Goal: Task Accomplishment & Management: Manage account settings

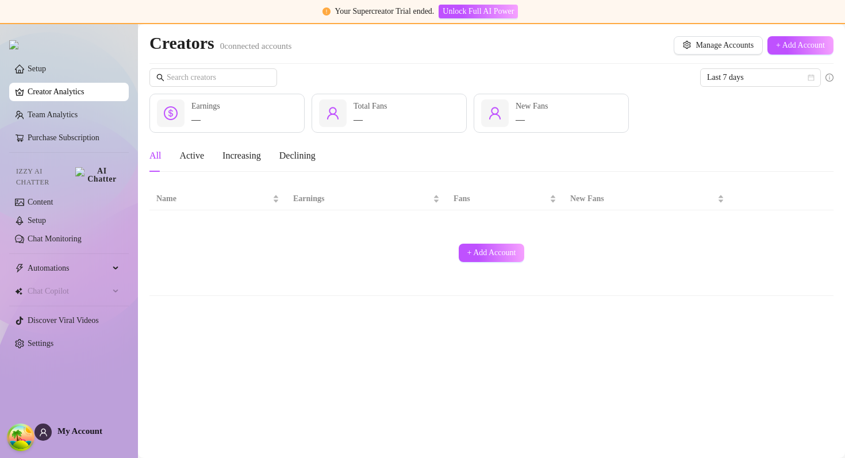
click at [285, 90] on div "Last 7 days — Earnings — Total Fans — New Fans All Active Increasing Declining …" at bounding box center [491, 182] width 684 height 228
click at [357, 103] on span "Total Fans" at bounding box center [370, 106] width 34 height 9
click at [376, 103] on span "Total Fans" at bounding box center [370, 106] width 34 height 9
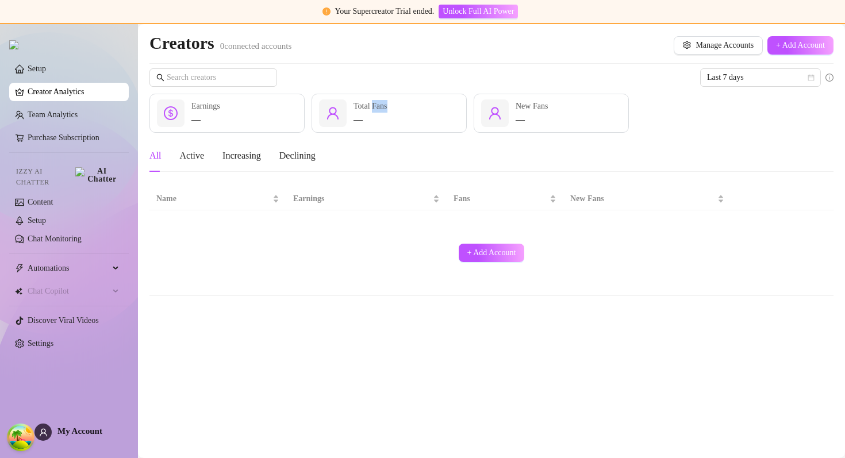
click at [376, 103] on span "Total Fans" at bounding box center [370, 106] width 34 height 9
click at [349, 67] on div "Creators 0 connected accounts Manage Accounts + Add Account Last 7 days — Earni…" at bounding box center [491, 164] width 684 height 264
click at [240, 56] on div "Creators 0 connected accounts Manage Accounts + Add Account" at bounding box center [491, 45] width 684 height 26
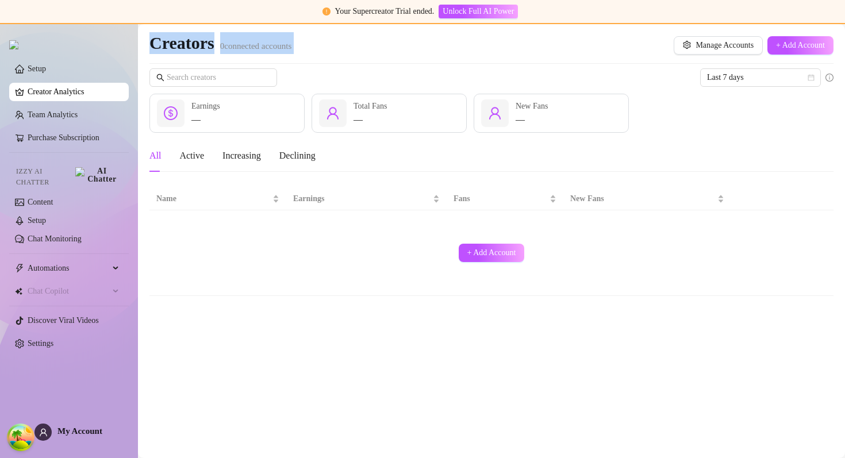
click at [240, 56] on div "Creators 0 connected accounts Manage Accounts + Add Account" at bounding box center [491, 45] width 684 height 26
click at [245, 51] on h2 "Creators 0 connected accounts" at bounding box center [220, 43] width 142 height 22
click at [472, 73] on div "Last 7 days" at bounding box center [491, 77] width 684 height 18
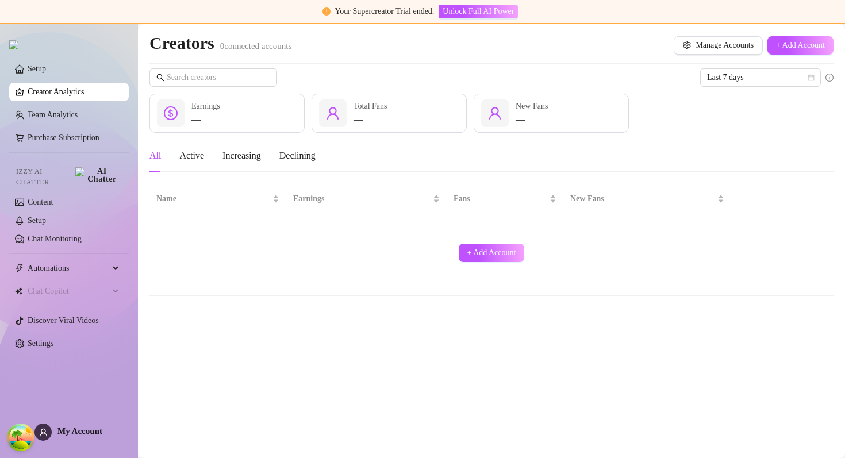
click at [448, 152] on div "All Active Increasing Declining" at bounding box center [491, 156] width 684 height 32
click at [71, 119] on link "Team Analytics" at bounding box center [53, 114] width 50 height 9
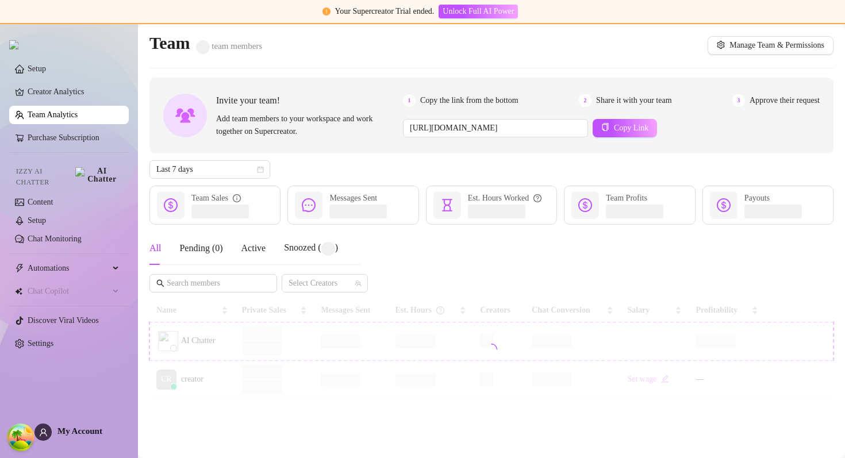
click at [482, 164] on div "Last 7 days" at bounding box center [491, 169] width 684 height 18
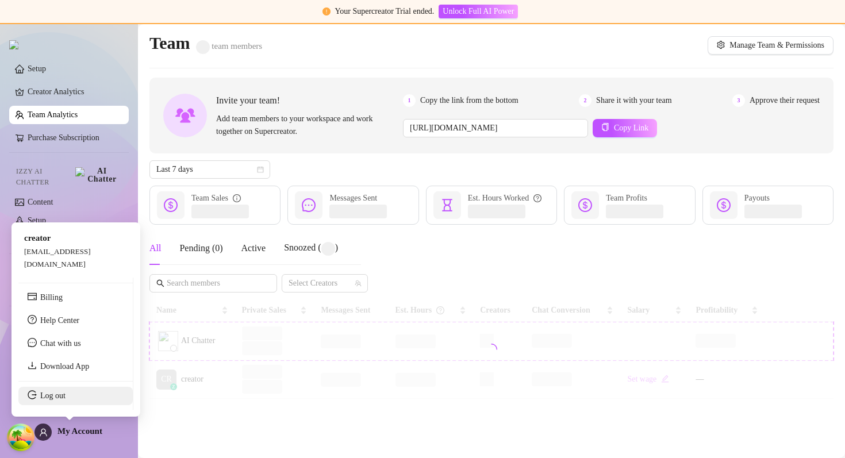
click at [64, 394] on link "Log out" at bounding box center [52, 395] width 25 height 9
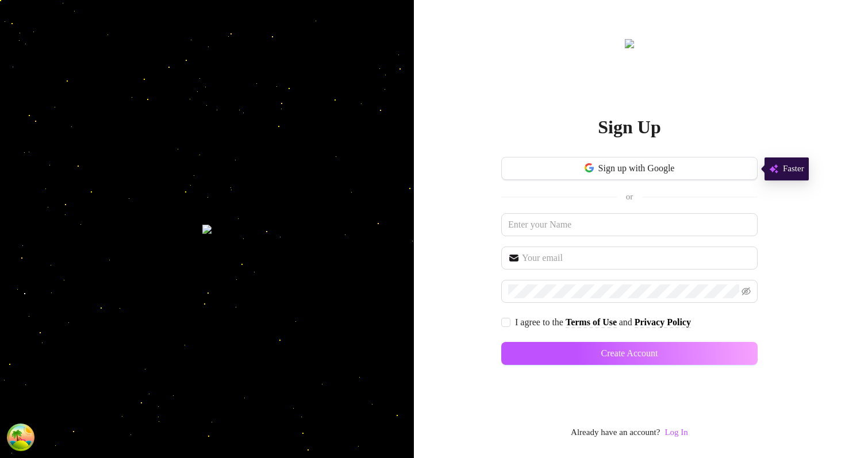
click at [692, 434] on div "Sign Up Sign up with Google or I agree to the Terms of Use and Privacy Policy C…" at bounding box center [629, 238] width 256 height 403
click at [686, 433] on link "Log In" at bounding box center [675, 432] width 23 height 9
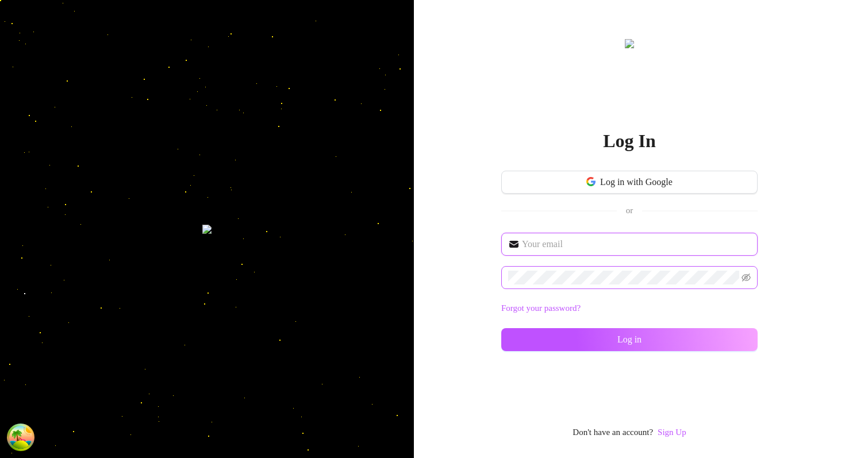
type input "im@supercreator.app"
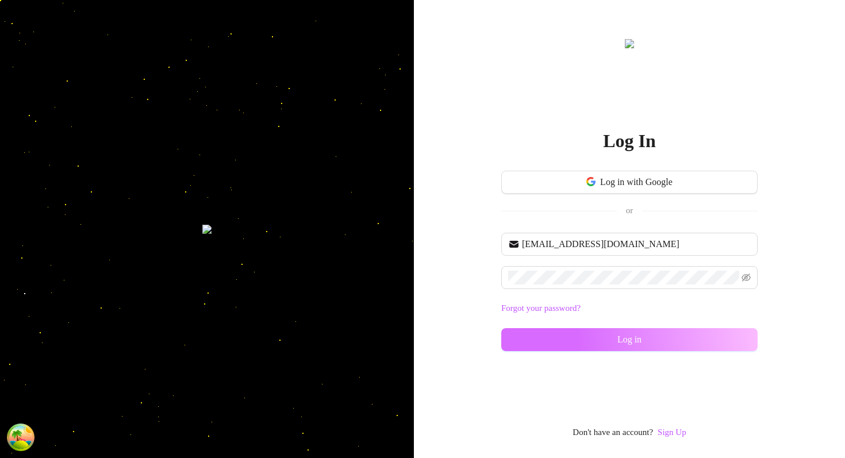
click at [544, 342] on button "Log in" at bounding box center [629, 339] width 256 height 23
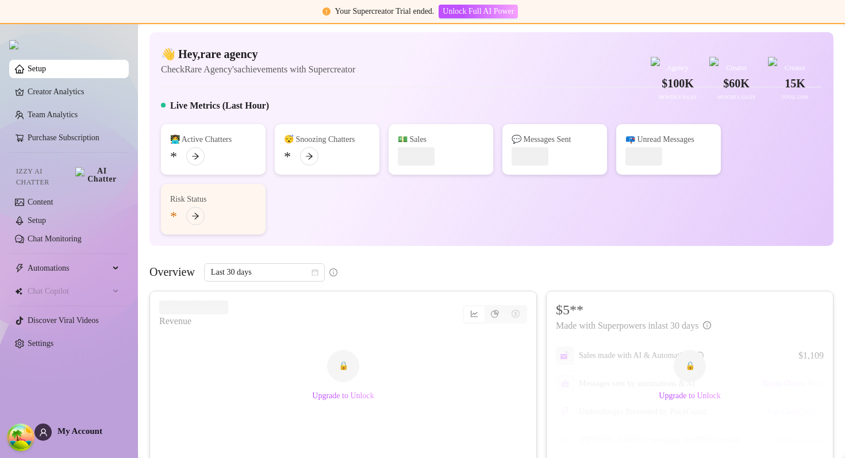
click at [412, 76] on div "👋 Hey, rare agency Check Rare Agency's achievements with Supercreator $100K Age…" at bounding box center [491, 61] width 661 height 30
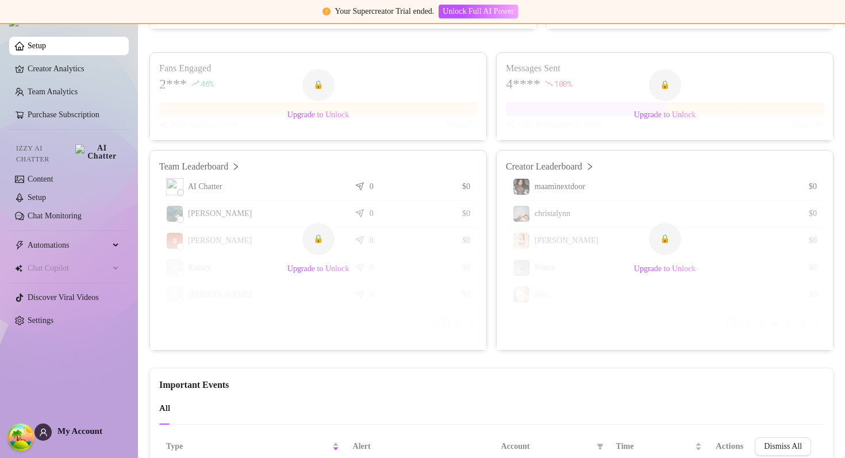
scroll to position [433, 0]
click at [495, 113] on div "Fans Engaged 2*** 46 % With Automation (0) Manually 🔒 Upgrade to Unlock Message…" at bounding box center [491, 98] width 684 height 89
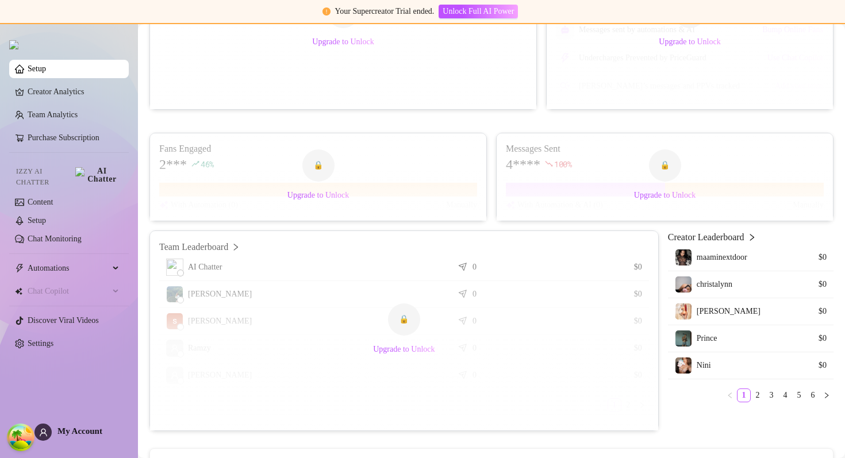
scroll to position [387, 0]
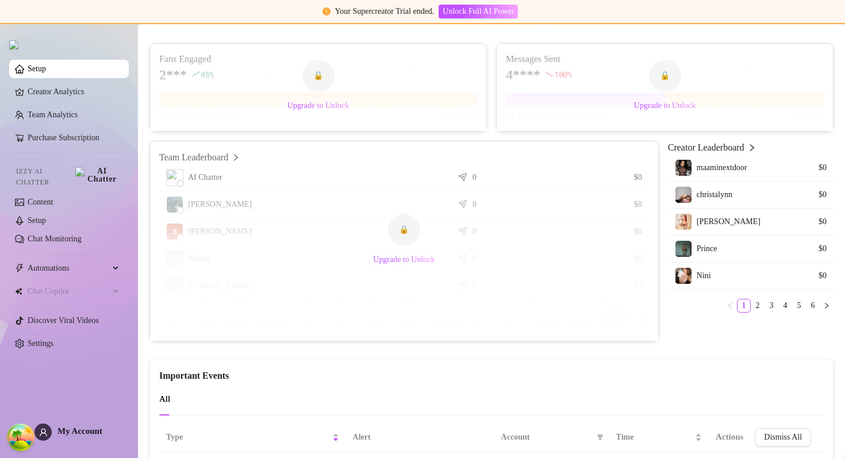
scroll to position [437, 0]
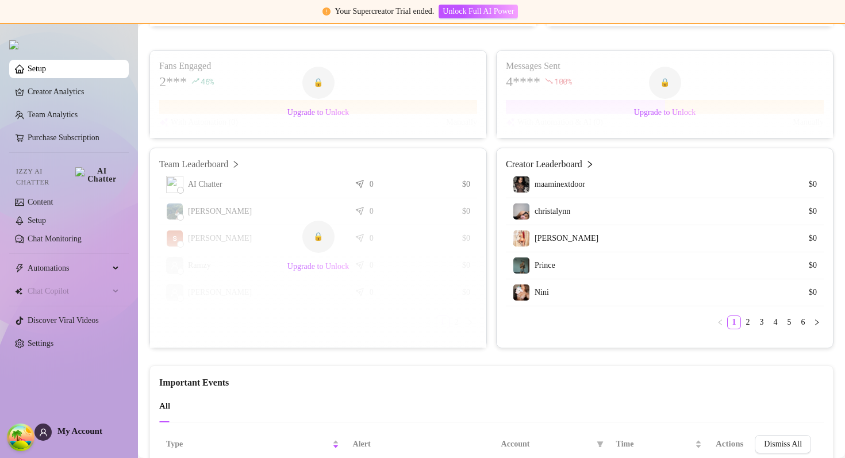
click at [317, 271] on span "Upgrade to Unlock" at bounding box center [318, 266] width 62 height 9
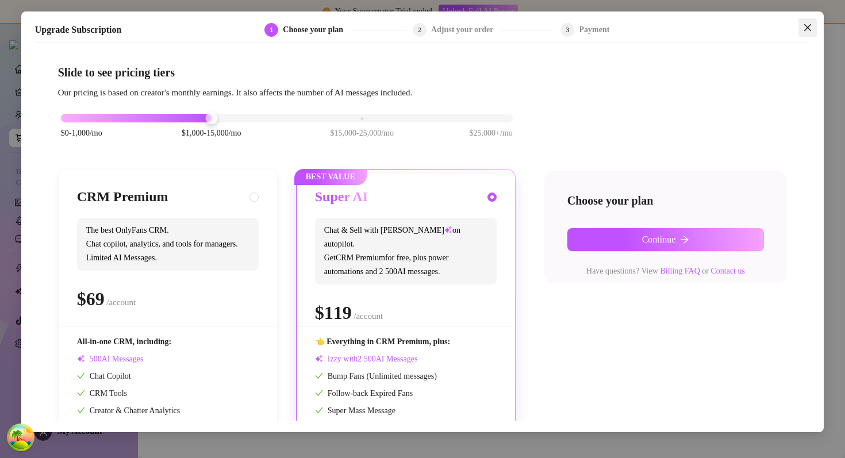
click at [810, 21] on button "Close" at bounding box center [807, 27] width 18 height 18
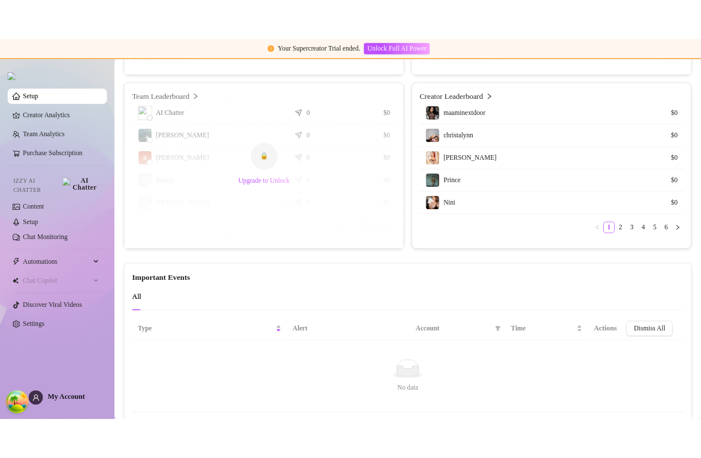
scroll to position [441, 0]
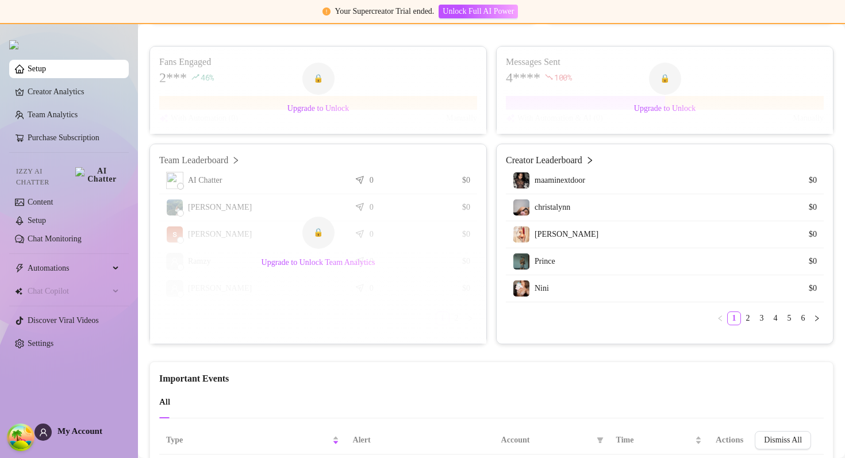
click at [492, 166] on div "Fans Engaged 2*** 46 % With Automation (0) Manually 🔒 Upgrade to Unlock Message…" at bounding box center [491, 195] width 684 height 298
click at [279, 319] on div "🔒 Upgrade to Unlock Team Analytics" at bounding box center [318, 243] width 336 height 199
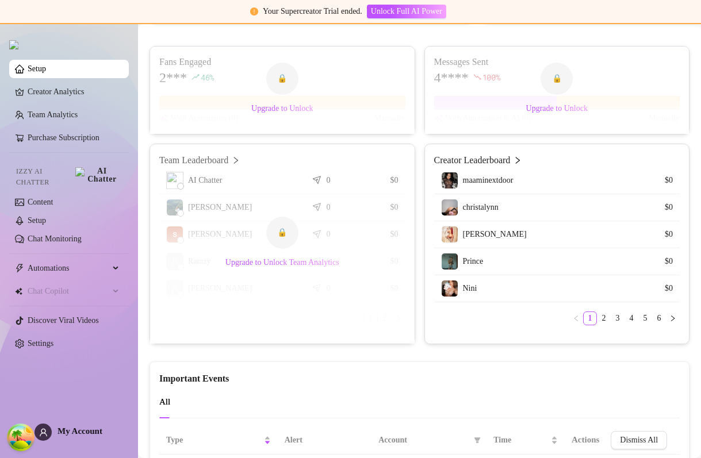
click at [383, 344] on div "🔒 Upgrade to Unlock Team Analytics" at bounding box center [282, 243] width 264 height 199
click at [380, 333] on div "🔒 Upgrade to Unlock Team Analytics" at bounding box center [282, 243] width 264 height 199
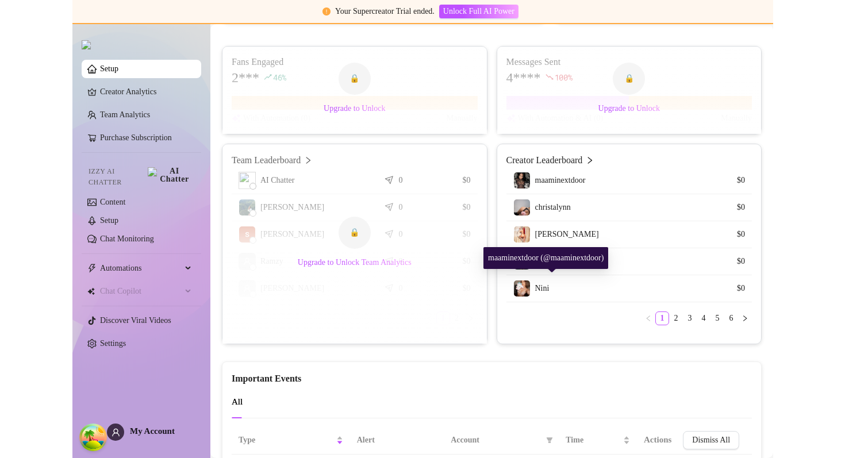
scroll to position [530, 0]
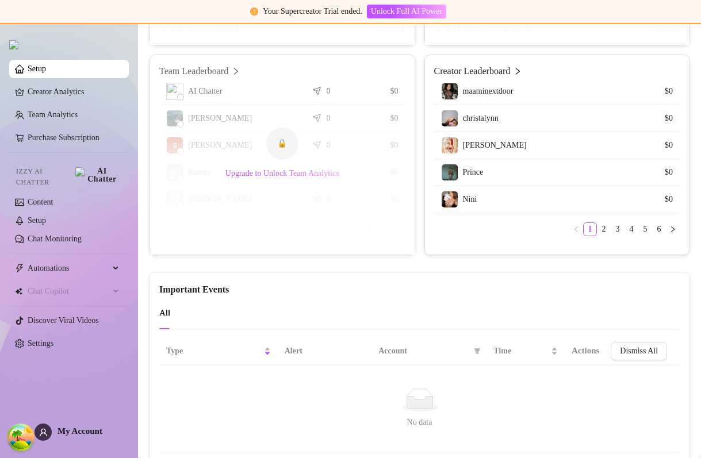
click at [385, 245] on div "AI Chatter 0 $0 Vince O. 0 $0 santiago p. 0 $0 Ramzy 0 $0 lloyd 0 $0 1 2" at bounding box center [282, 161] width 246 height 167
click at [385, 236] on link "2" at bounding box center [384, 229] width 13 height 13
click at [370, 236] on link "1" at bounding box center [370, 229] width 13 height 13
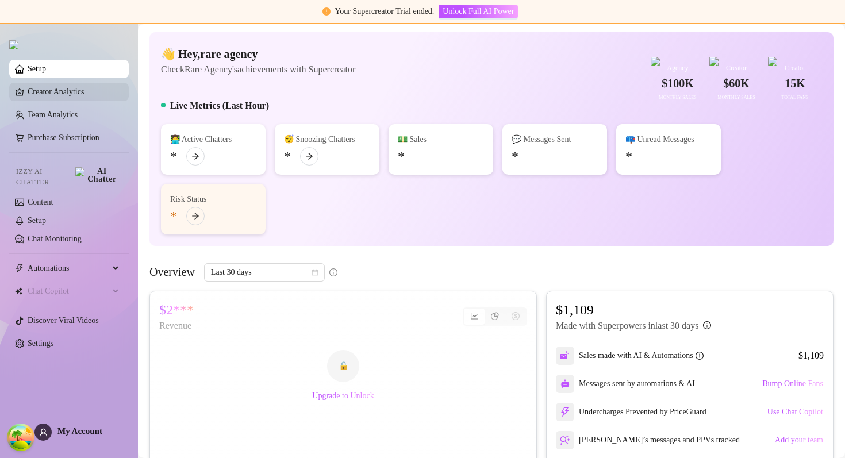
click at [76, 96] on link "Creator Analytics" at bounding box center [74, 92] width 92 height 18
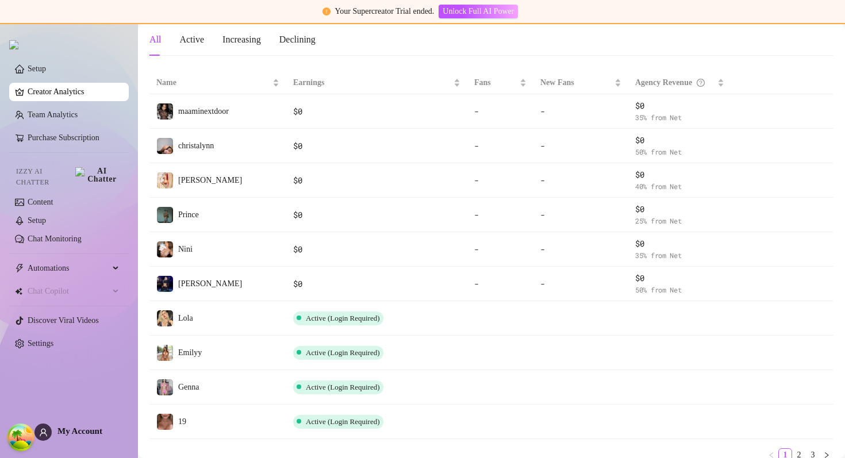
scroll to position [29, 0]
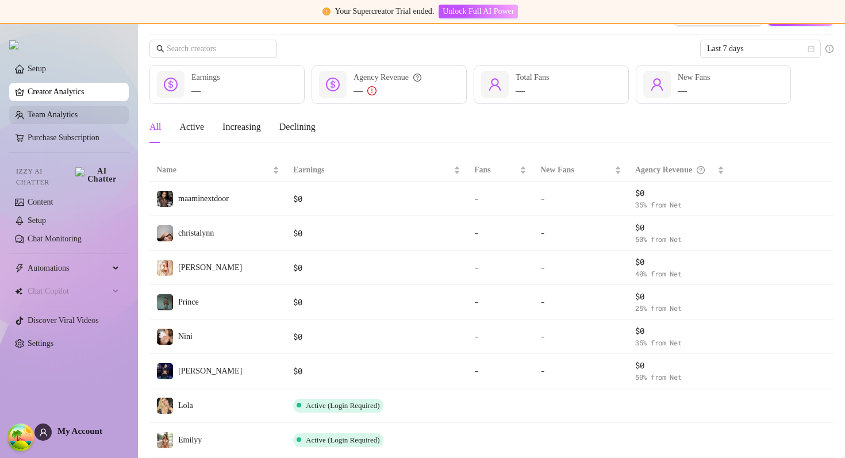
click at [71, 117] on link "Team Analytics" at bounding box center [53, 114] width 50 height 9
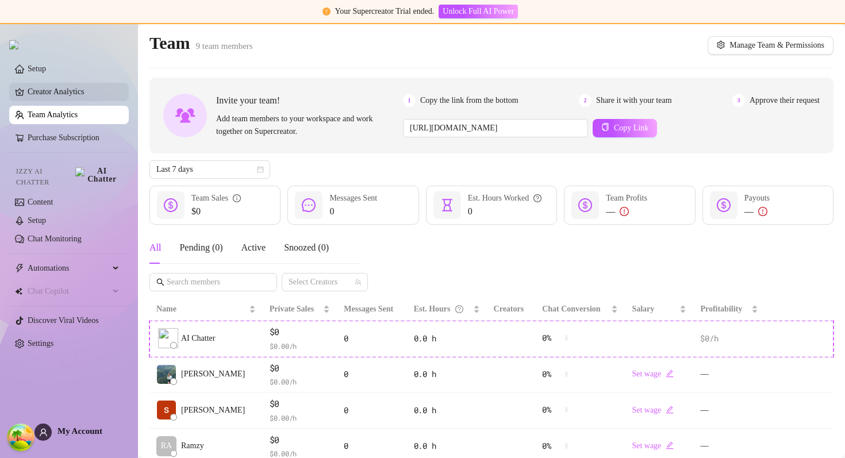
click at [65, 93] on link "Creator Analytics" at bounding box center [74, 92] width 92 height 18
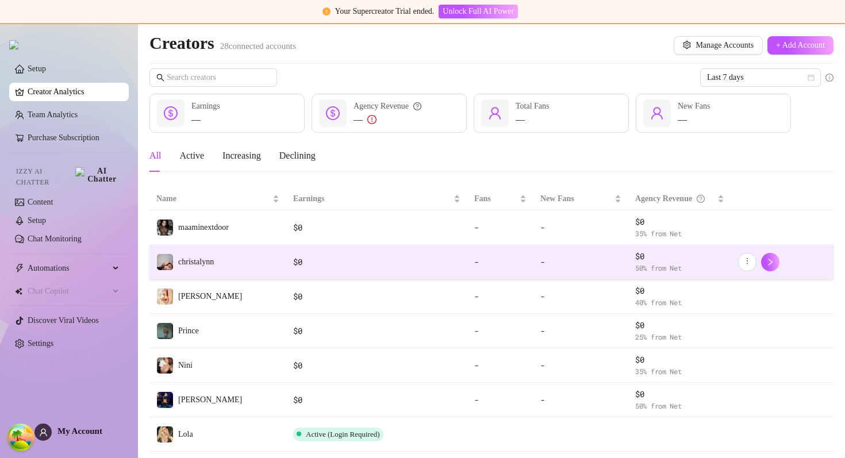
click at [232, 247] on td "christalynn" at bounding box center [217, 262] width 137 height 34
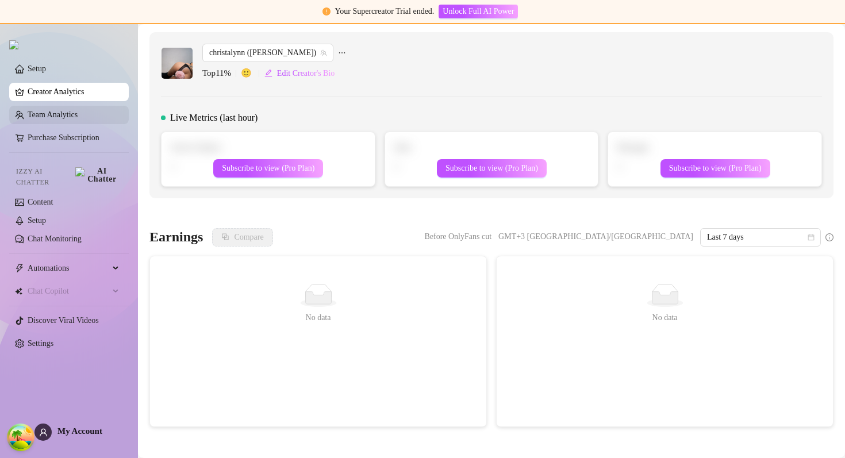
click at [64, 114] on link "Team Analytics" at bounding box center [53, 114] width 50 height 9
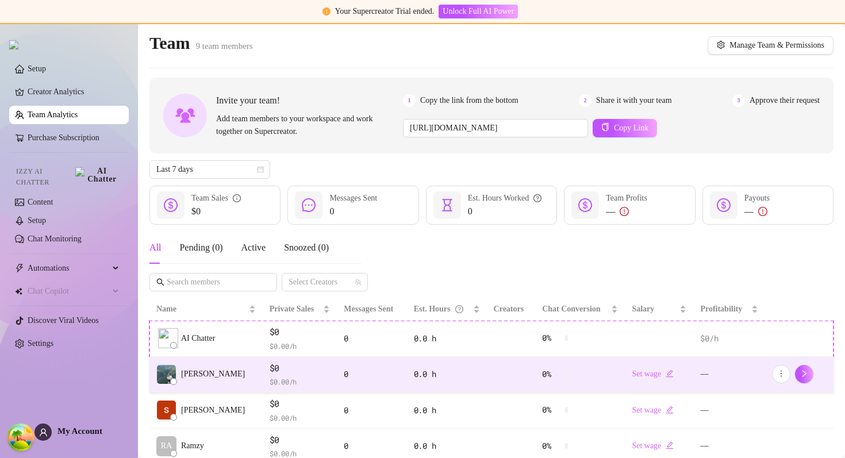
click at [235, 383] on td "[PERSON_NAME]" at bounding box center [205, 375] width 113 height 36
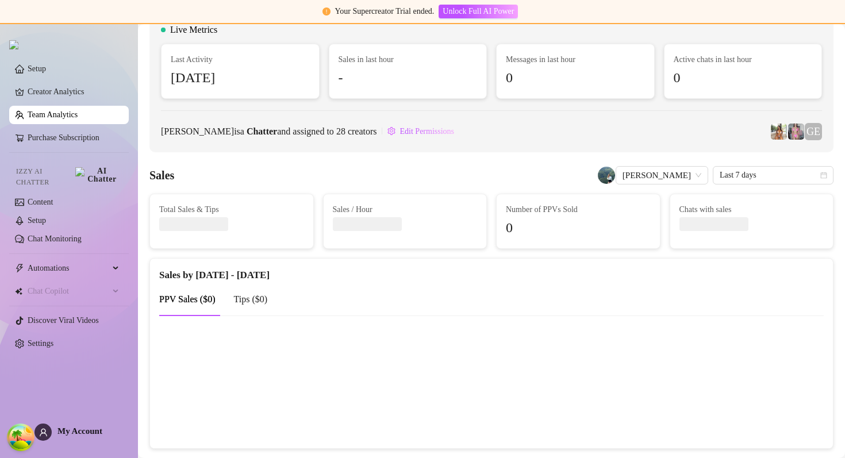
scroll to position [66, 0]
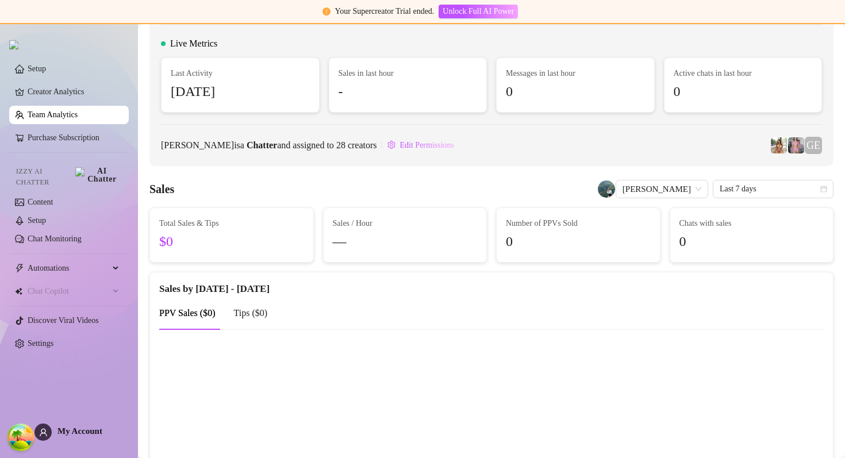
click at [52, 119] on link "Team Analytics" at bounding box center [53, 114] width 50 height 9
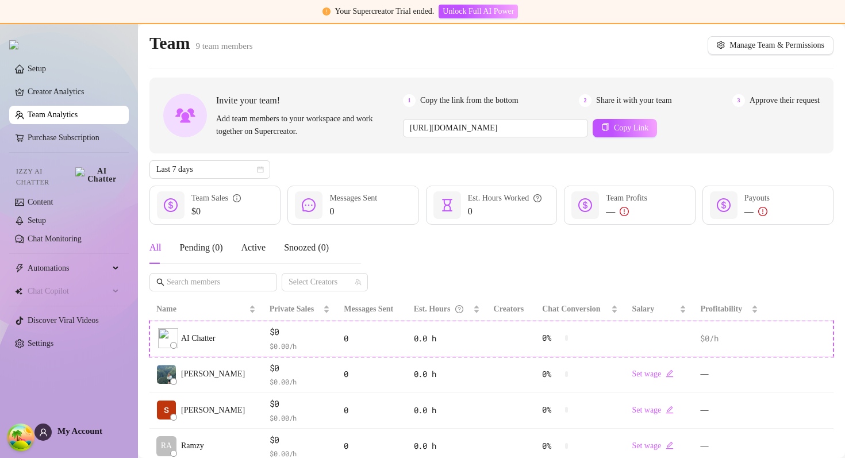
scroll to position [256, 0]
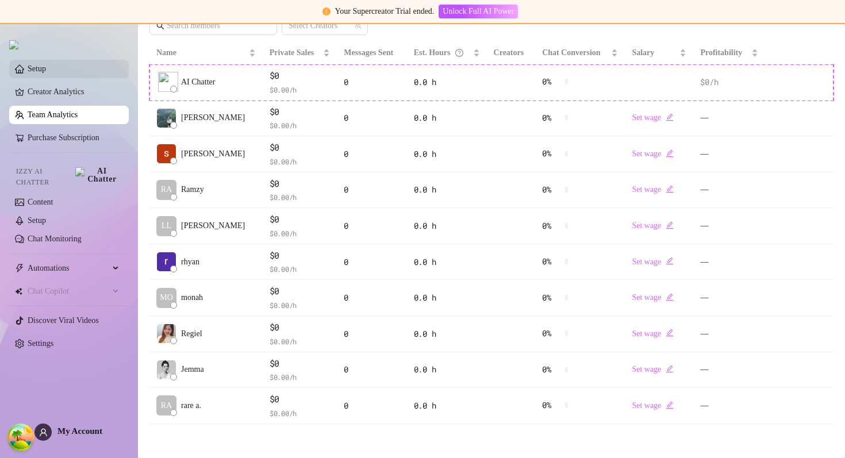
click at [46, 68] on link "Setup" at bounding box center [37, 68] width 18 height 9
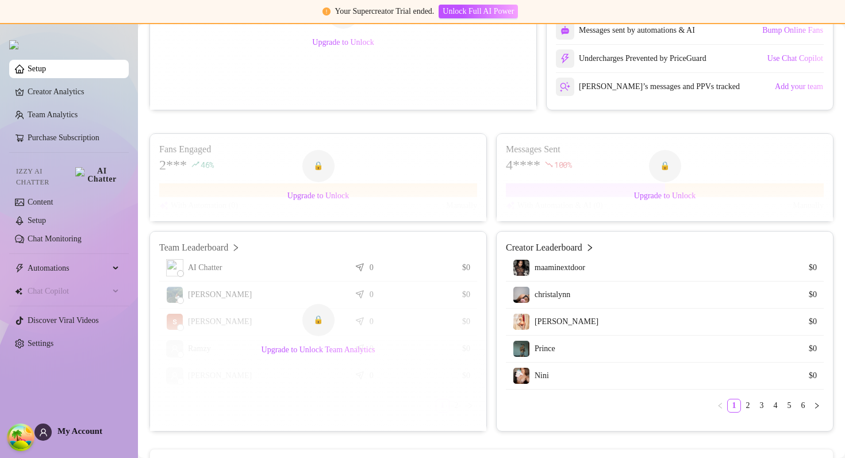
scroll to position [425, 0]
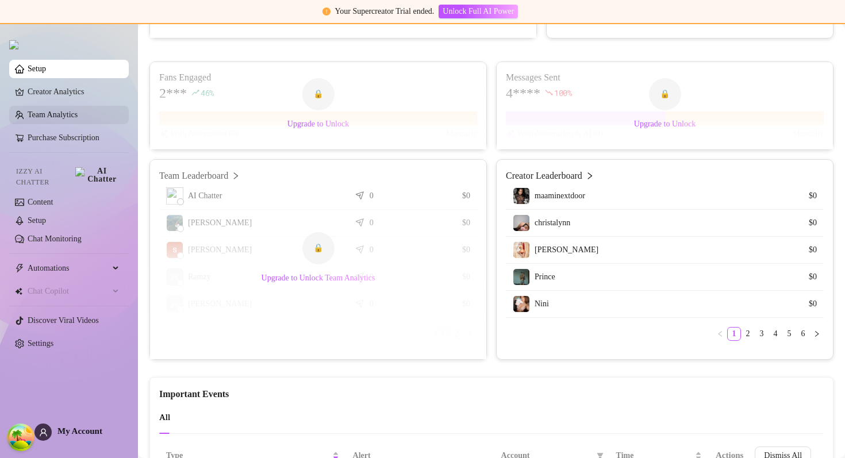
click at [78, 119] on link "Team Analytics" at bounding box center [53, 114] width 50 height 9
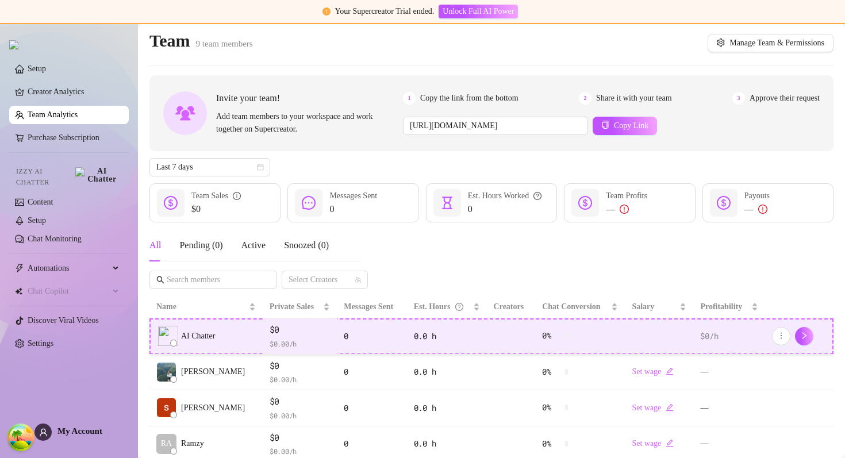
scroll to position [2, 0]
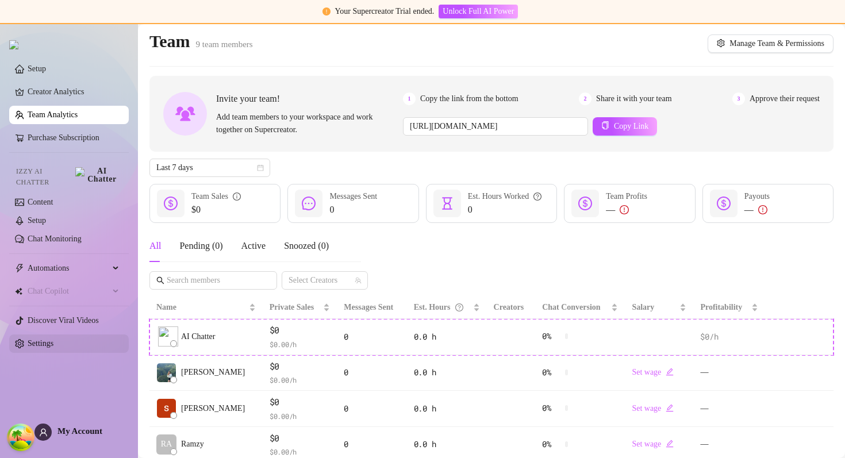
click at [43, 341] on link "Settings" at bounding box center [41, 343] width 26 height 9
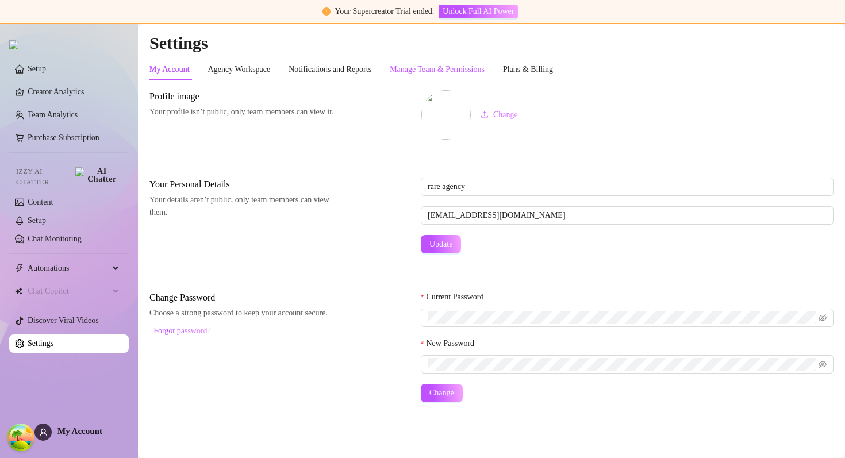
click at [433, 71] on div "Manage Team & Permissions" at bounding box center [437, 69] width 95 height 13
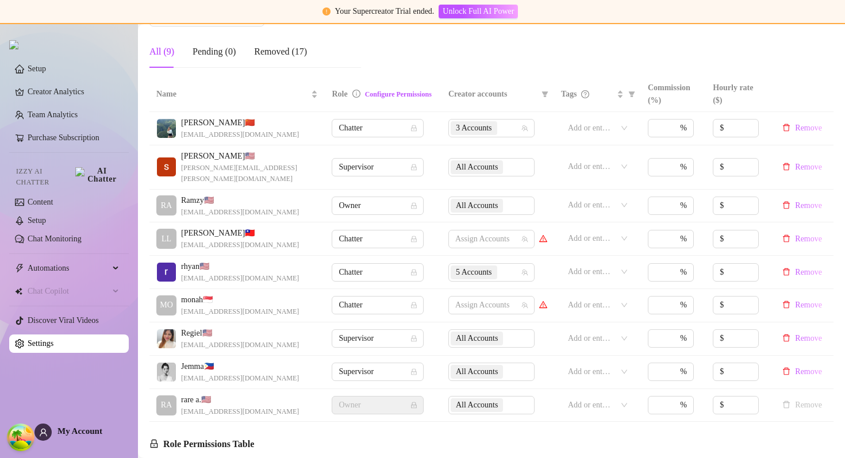
scroll to position [532, 0]
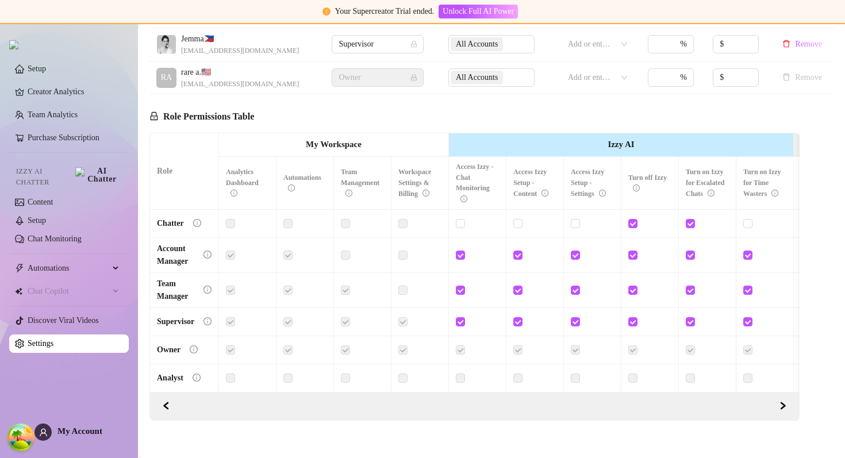
click at [402, 249] on label at bounding box center [402, 255] width 9 height 13
click at [464, 219] on span at bounding box center [460, 223] width 9 height 9
click at [464, 219] on input "checkbox" at bounding box center [460, 223] width 8 height 8
click at [463, 220] on input "checkbox" at bounding box center [460, 224] width 8 height 8
checkbox input "false"
